Goal: Participate in discussion: Engage in conversation with other users on a specific topic

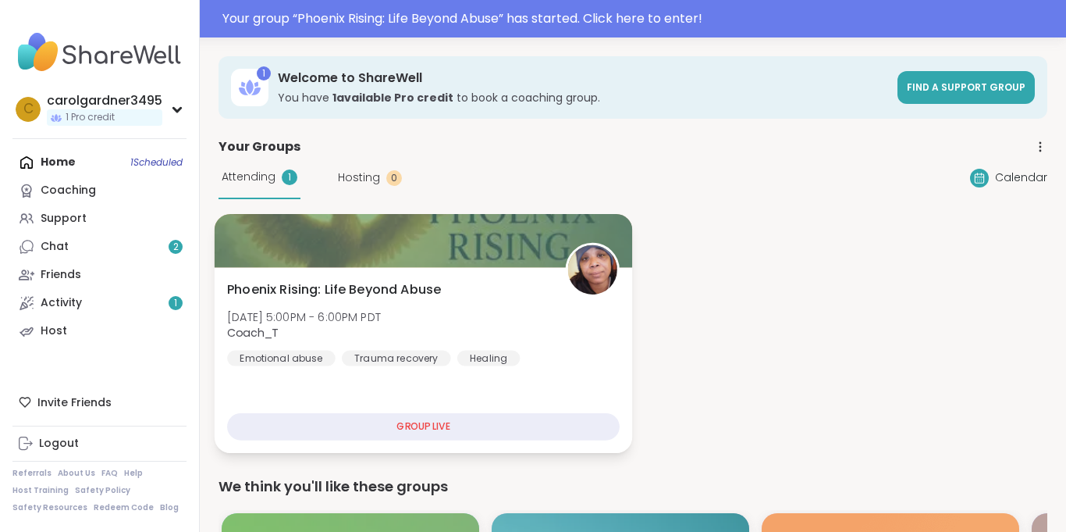
click at [281, 299] on div "Phoenix Rising: Life Beyond Abuse [DATE] 5:00PM - 6:00PM PDT Coach_T Emotional …" at bounding box center [423, 323] width 393 height 86
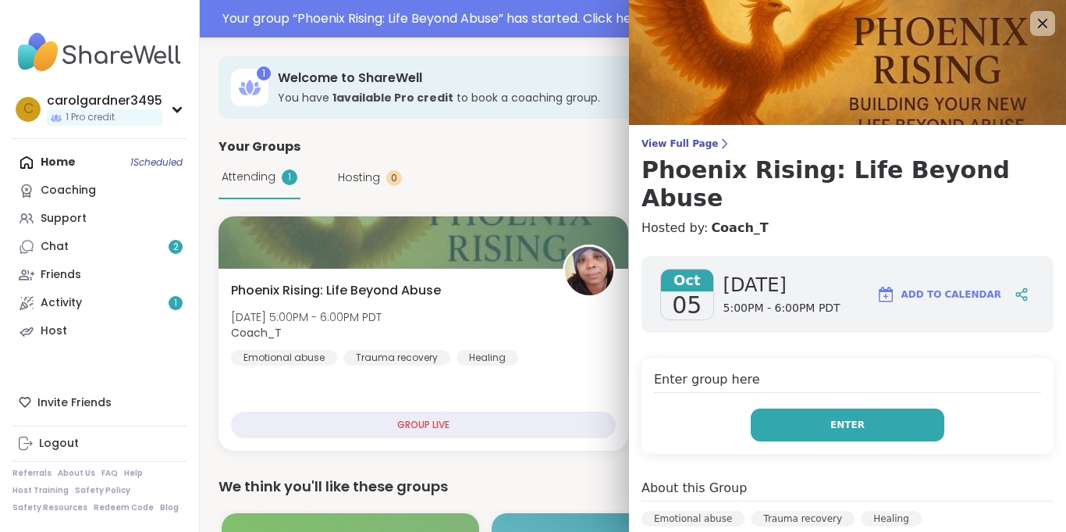
click at [774, 408] on button "Enter" at bounding box center [848, 424] width 194 height 33
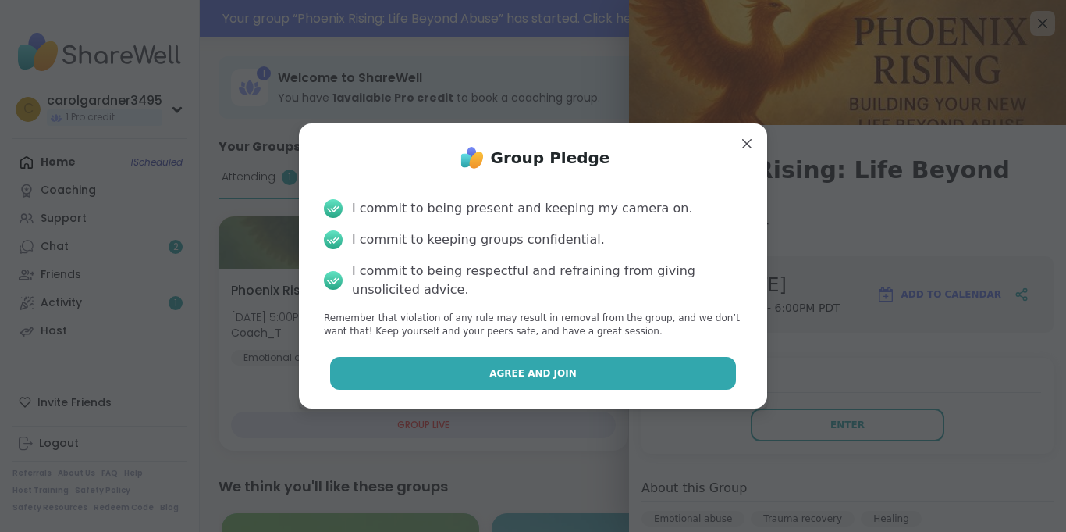
click at [639, 371] on button "Agree and Join" at bounding box center [533, 373] width 407 height 33
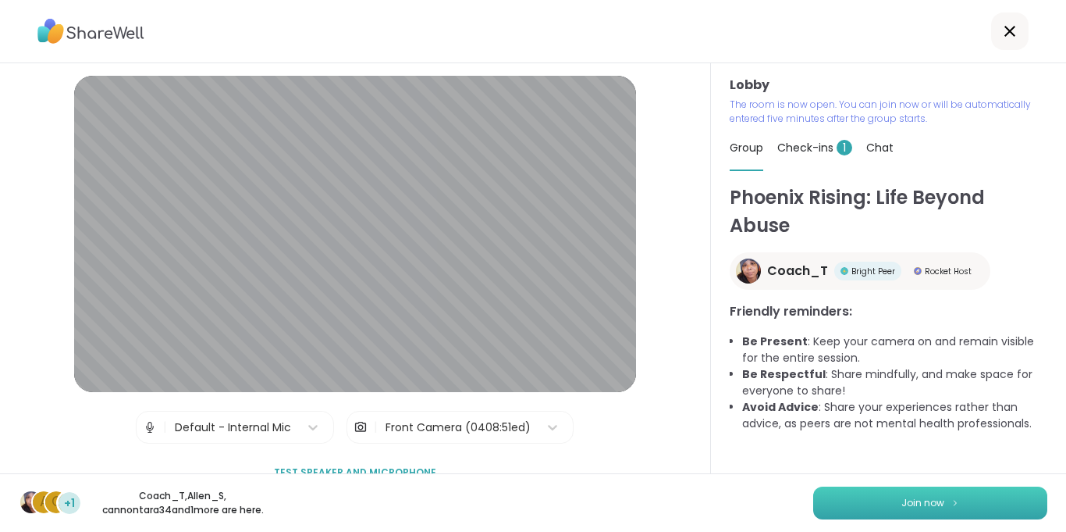
click at [945, 511] on button "Join now" at bounding box center [931, 502] width 234 height 33
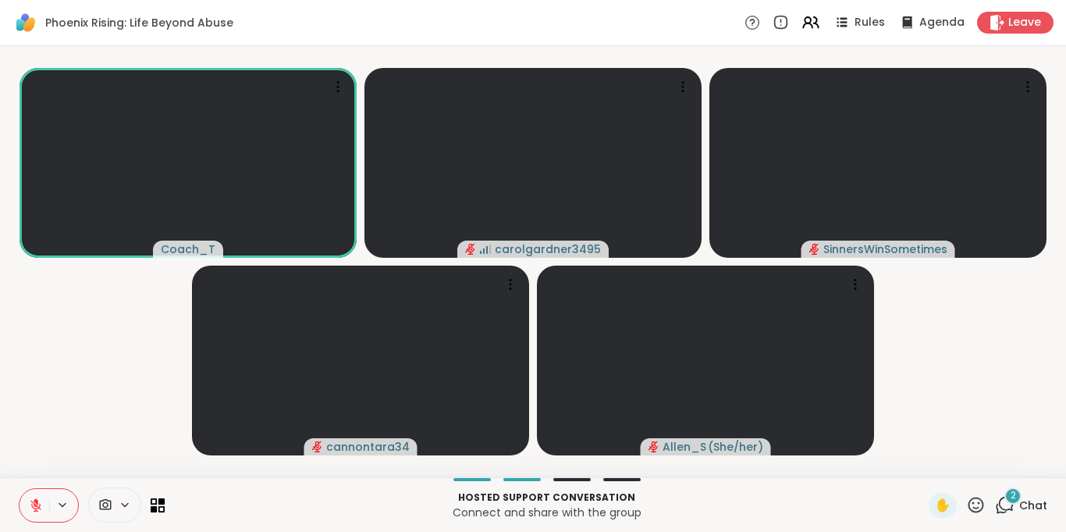
click at [32, 513] on button at bounding box center [35, 505] width 30 height 33
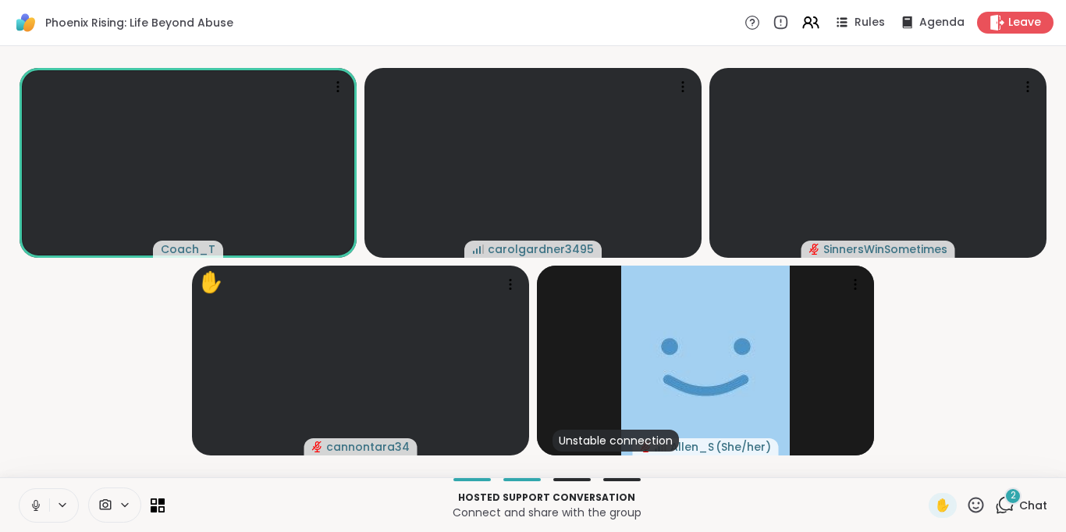
click at [40, 499] on icon at bounding box center [36, 505] width 14 height 14
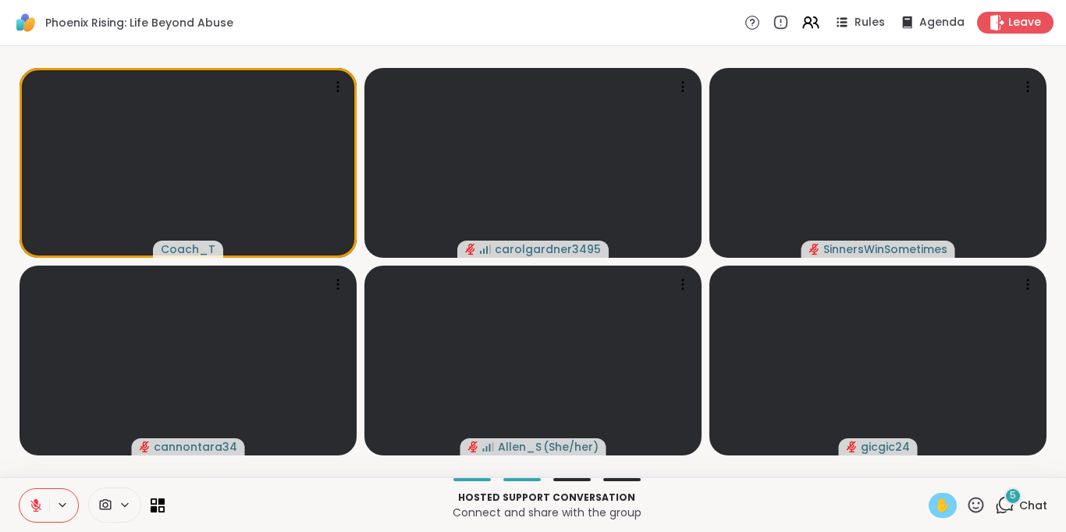
click at [943, 505] on span "✋" at bounding box center [943, 505] width 16 height 19
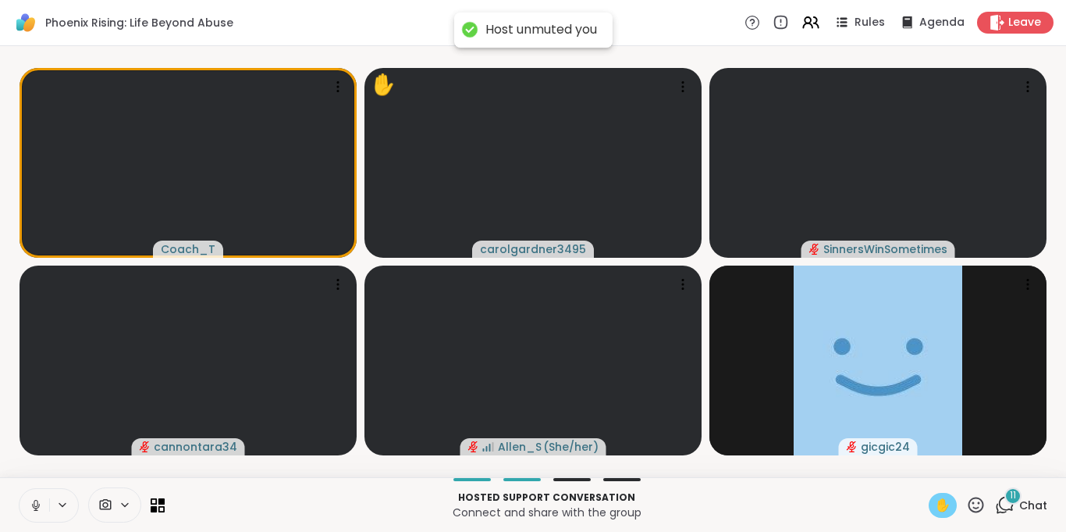
click at [40, 495] on button at bounding box center [35, 505] width 30 height 33
click at [38, 493] on button at bounding box center [35, 505] width 30 height 33
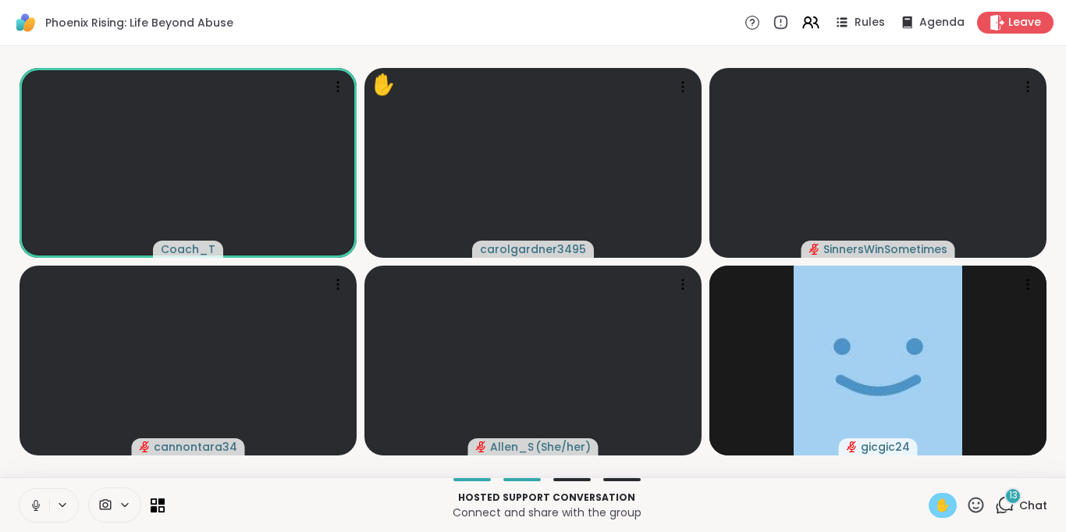
click at [33, 504] on icon at bounding box center [36, 505] width 8 height 5
click at [939, 500] on span "✋" at bounding box center [943, 505] width 16 height 19
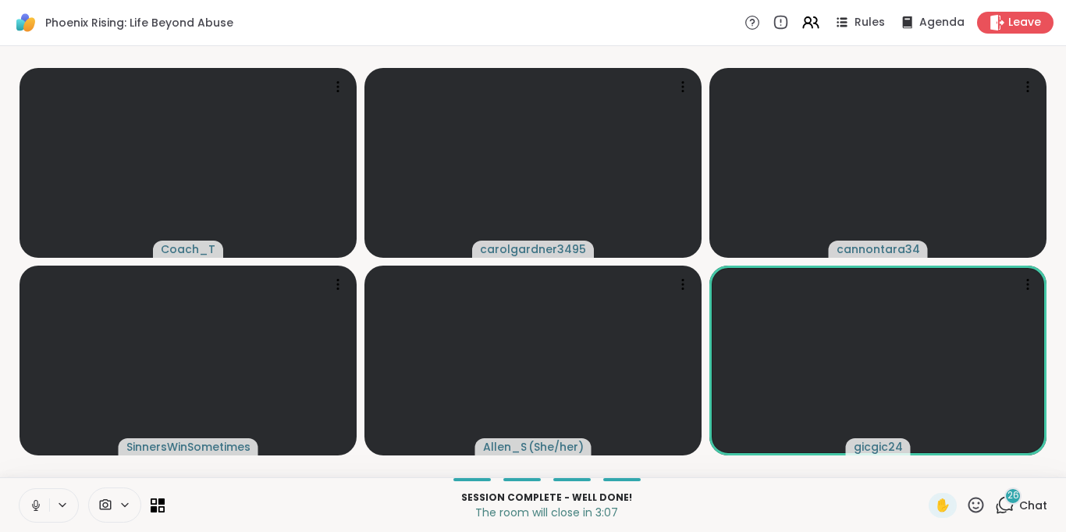
click at [37, 499] on icon at bounding box center [36, 505] width 14 height 14
click at [1034, 16] on span "Leave" at bounding box center [1026, 23] width 34 height 16
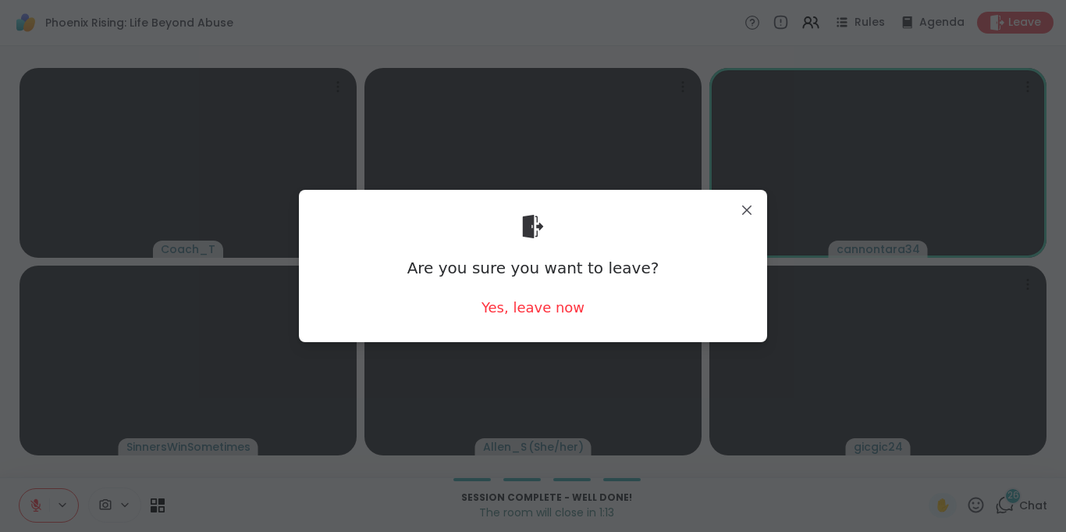
click at [616, 311] on div "Are you sure you want to leave? Yes, leave now" at bounding box center [533, 265] width 443 height 127
click at [557, 312] on div "Yes, leave now" at bounding box center [533, 307] width 103 height 20
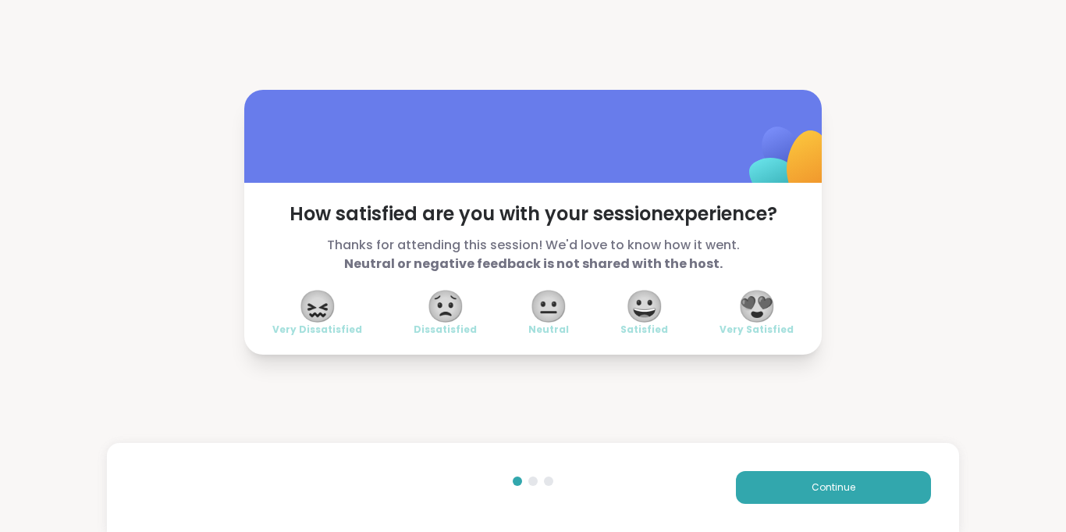
click at [557, 313] on span "😐" at bounding box center [548, 306] width 39 height 28
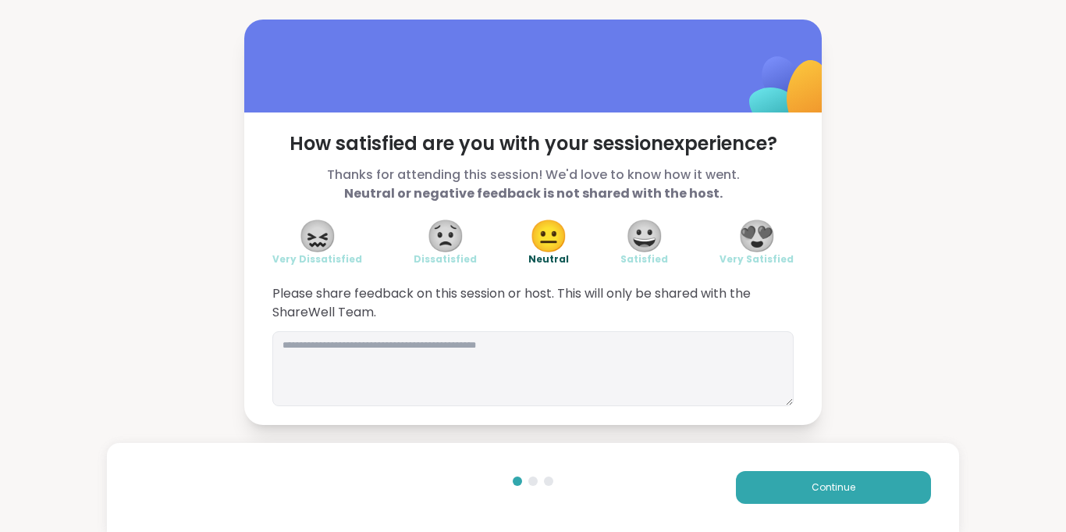
click at [557, 309] on span "Please share feedback on this session or host. This will only be shared with th…" at bounding box center [533, 302] width 522 height 37
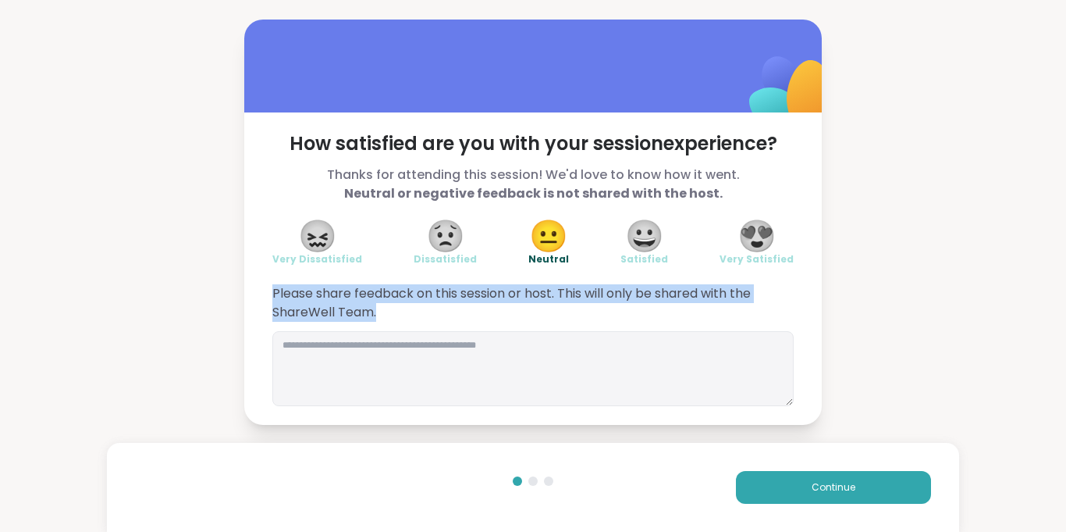
click at [557, 309] on span "Please share feedback on this session or host. This will only be shared with th…" at bounding box center [533, 302] width 522 height 37
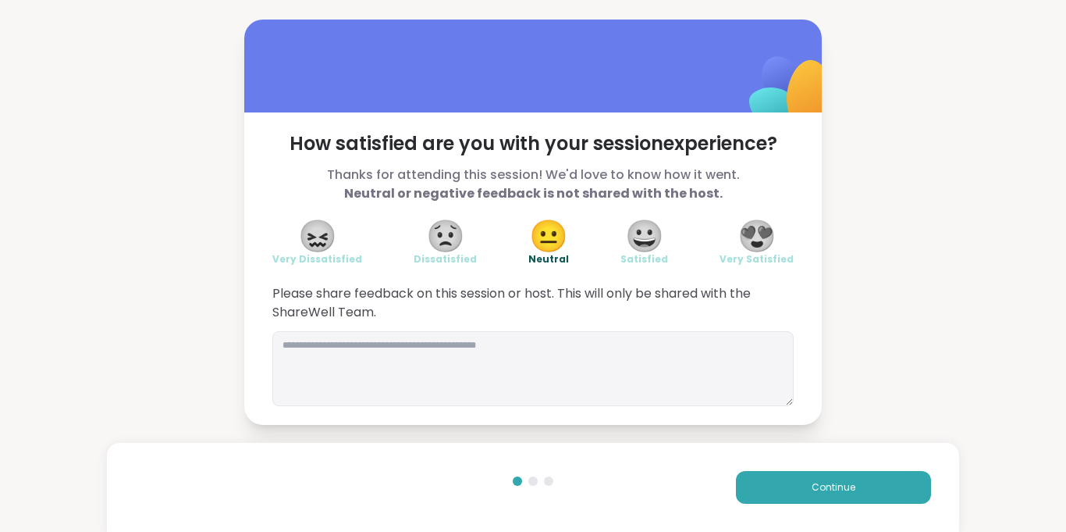
click at [557, 309] on span "Please share feedback on this session or host. This will only be shared with th…" at bounding box center [533, 302] width 522 height 37
